Goal: Task Accomplishment & Management: Manage account settings

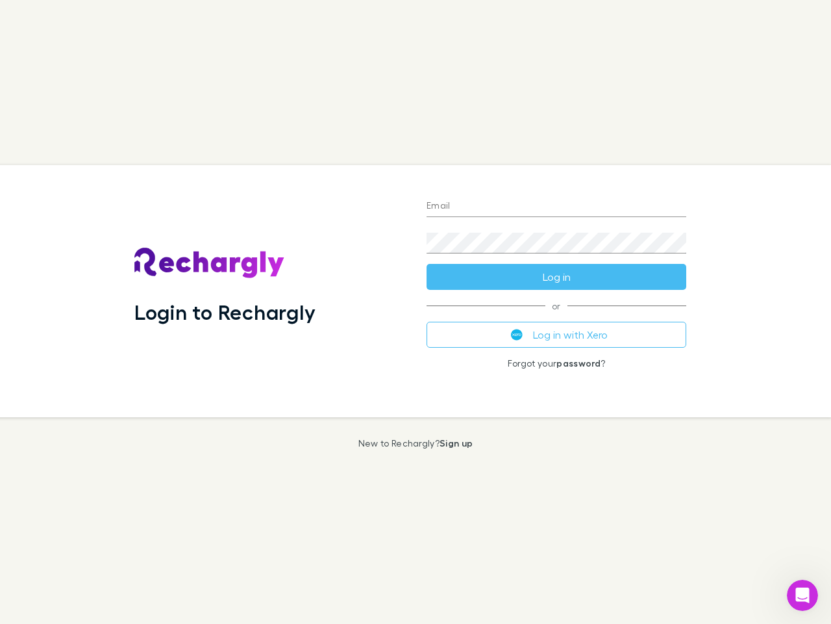
click at [416, 312] on div "Login to Rechargly" at bounding box center [270, 291] width 292 height 252
click at [557, 207] on input "Email" at bounding box center [557, 206] width 260 height 21
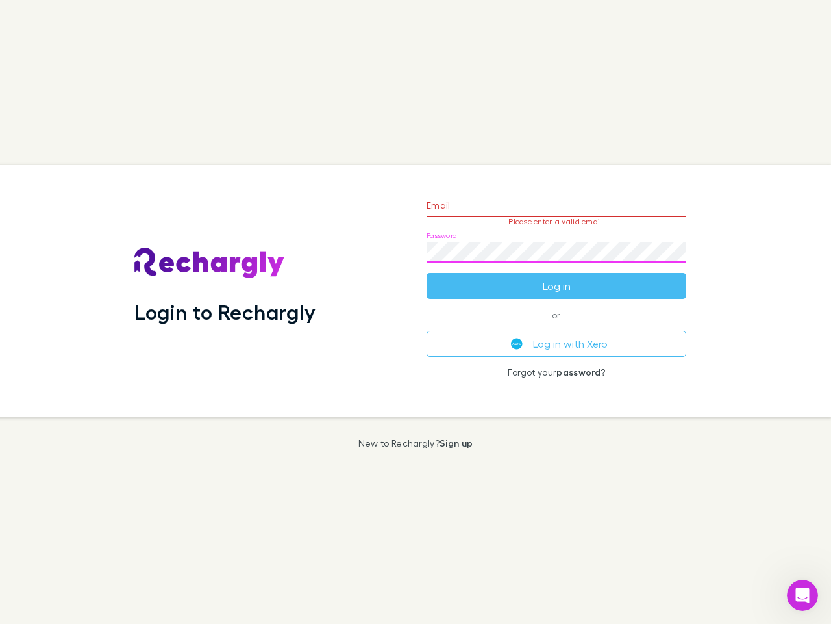
click at [557, 277] on form "Email Please enter a valid email. Password Log in" at bounding box center [557, 242] width 260 height 113
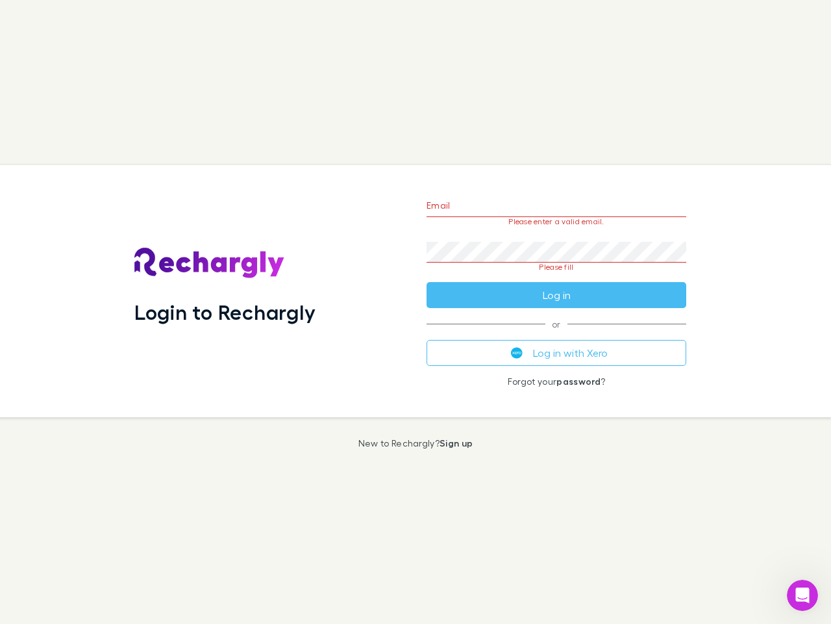
click at [557, 334] on div "Email Please enter a valid email. Password Please fill Log in or Log in with Xe…" at bounding box center [556, 291] width 281 height 252
click at [803, 595] on icon "Open Intercom Messenger" at bounding box center [802, 595] width 21 height 21
